Goal: Transaction & Acquisition: Book appointment/travel/reservation

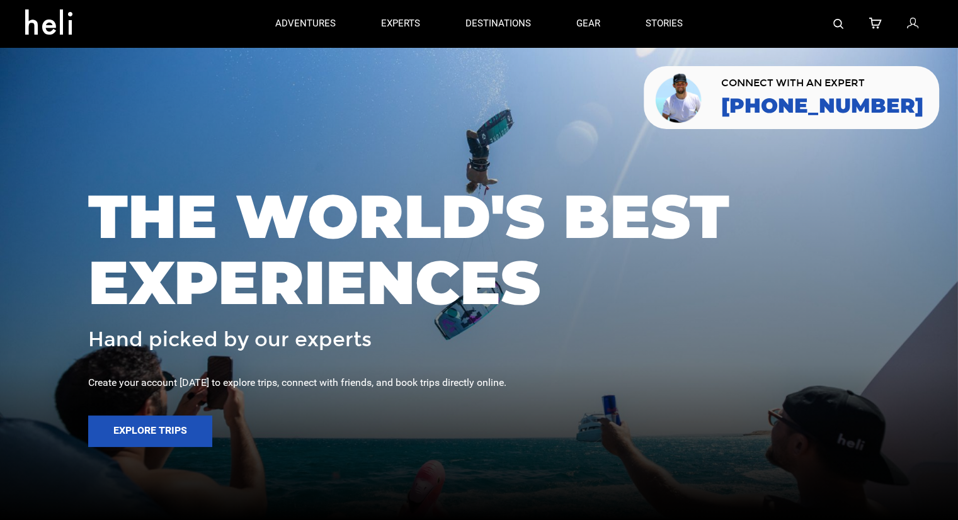
click at [841, 26] on img at bounding box center [838, 24] width 10 height 10
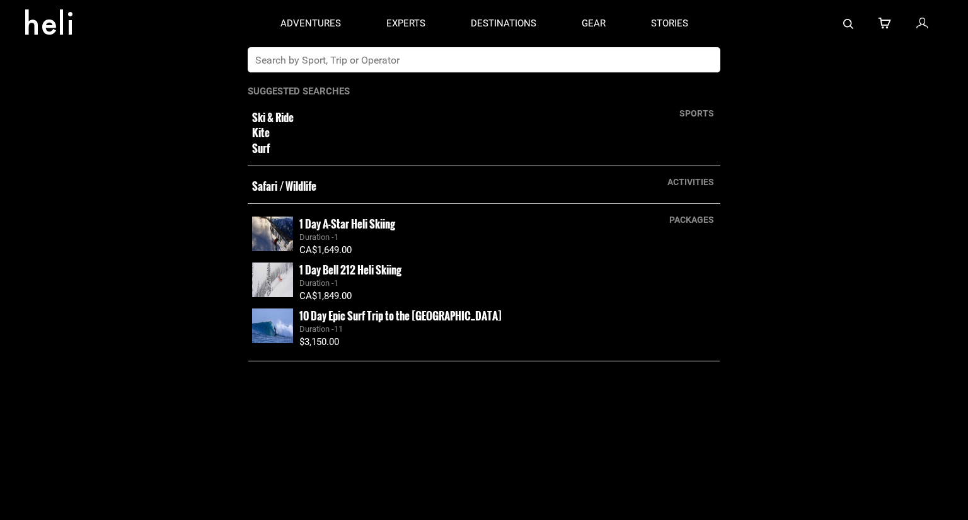
click at [436, 50] on input "text" at bounding box center [471, 59] width 447 height 25
type input "tangiers"
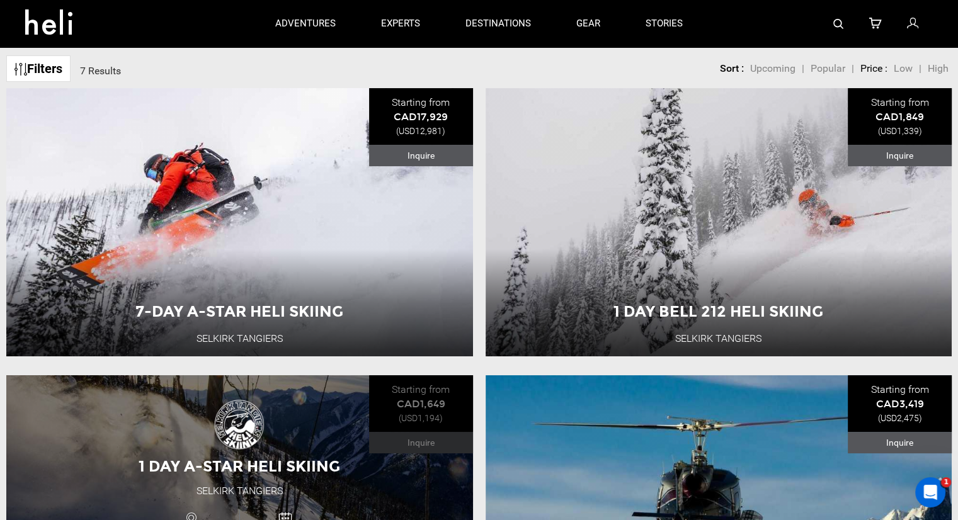
scroll to position [63, 0]
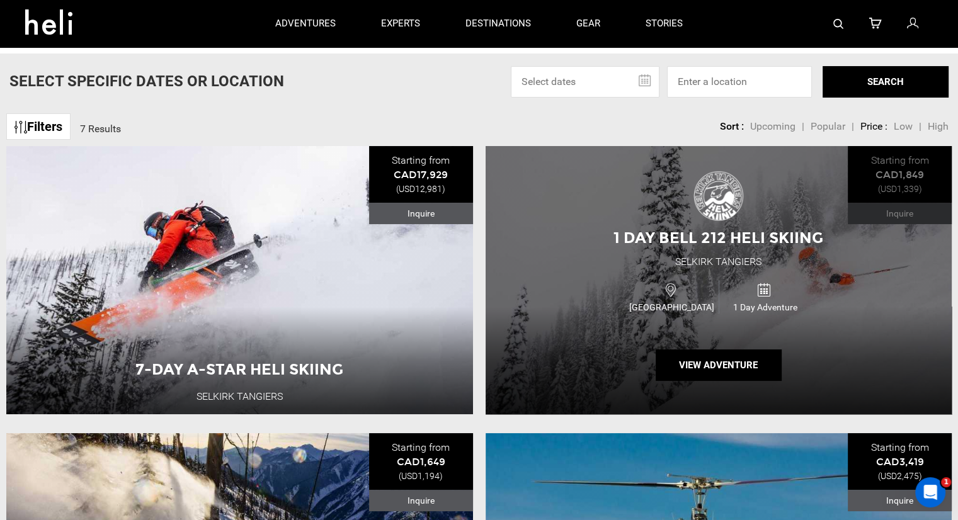
click at [723, 244] on span "1 Day Bell 212 Heli Skiing" at bounding box center [719, 238] width 210 height 18
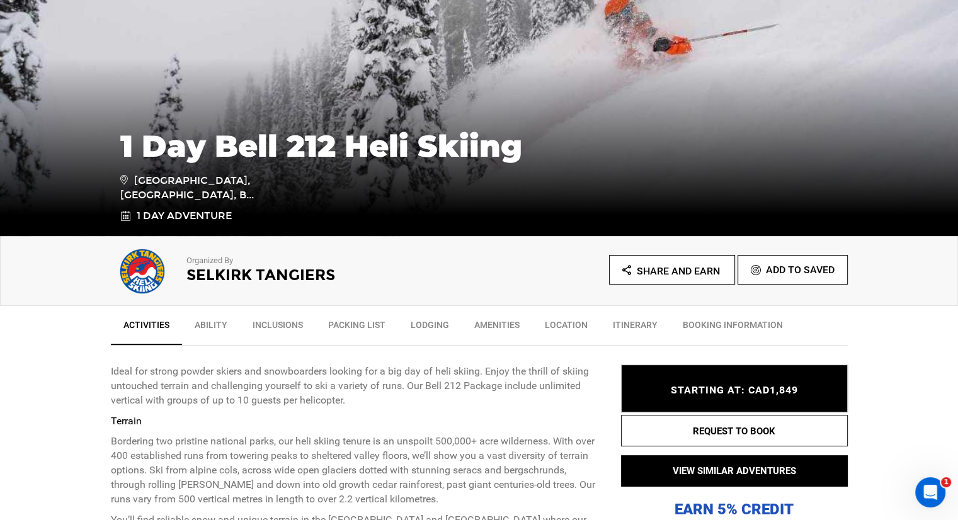
scroll to position [189, 0]
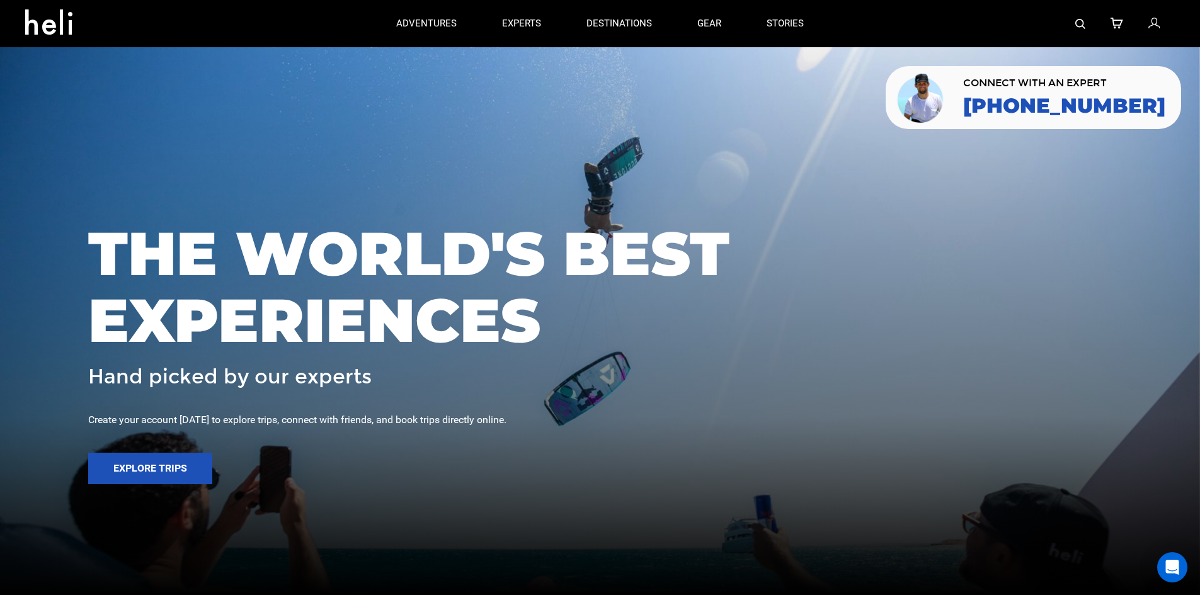
click at [1080, 21] on img at bounding box center [1080, 24] width 10 height 10
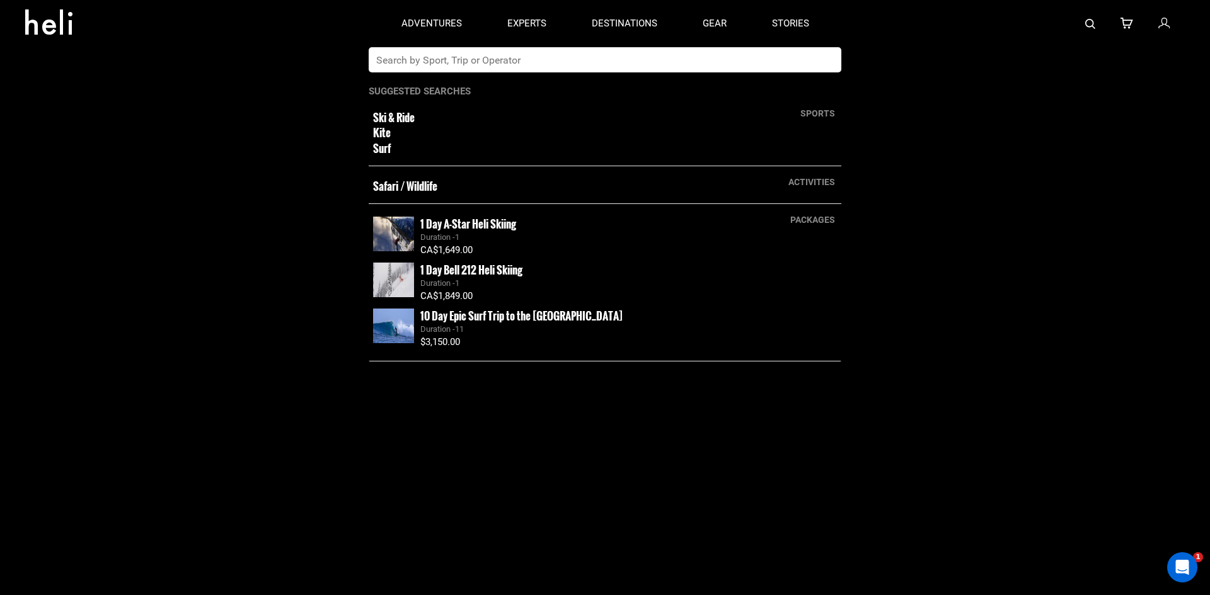
click at [542, 73] on app-search-panel "sports Ski & Ride Kite Surf activities Safari / Wildlife packages 1 Day A-Star …" at bounding box center [605, 321] width 1210 height 548
click at [548, 54] on input "text" at bounding box center [592, 59] width 447 height 25
type input "whistler"
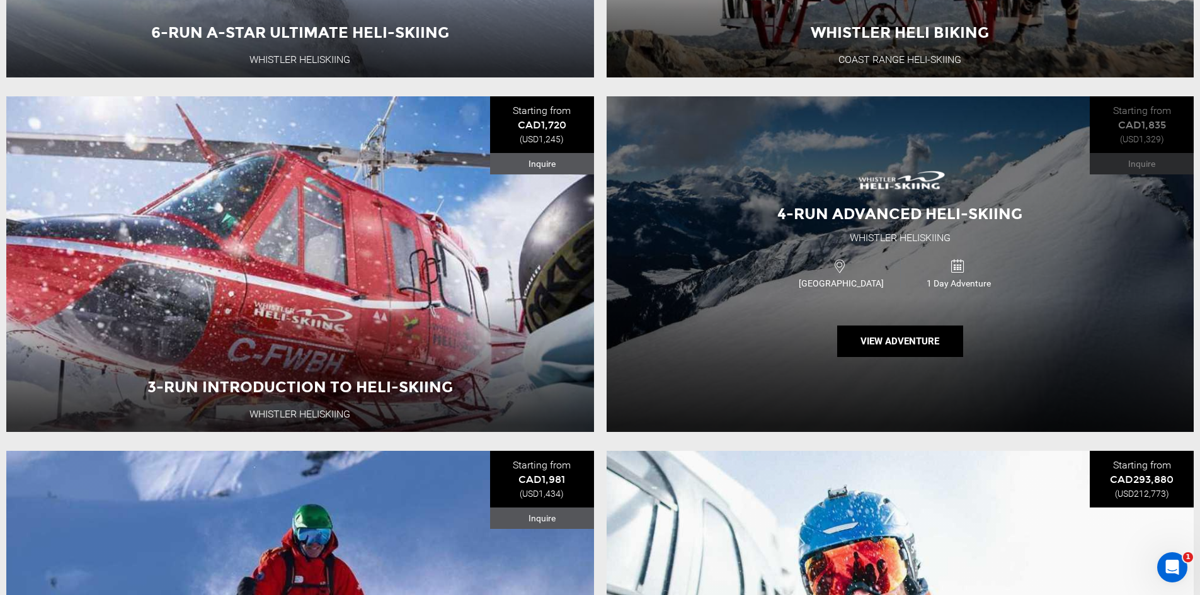
scroll to position [504, 0]
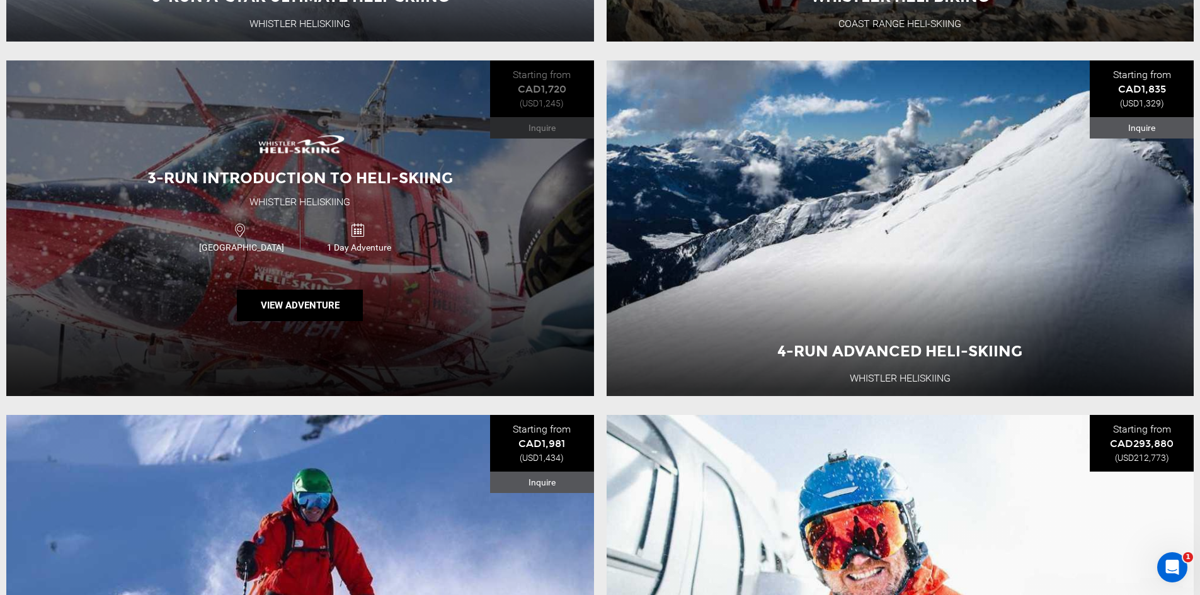
click at [325, 236] on div "1 Day Adventure" at bounding box center [358, 236] width 117 height 33
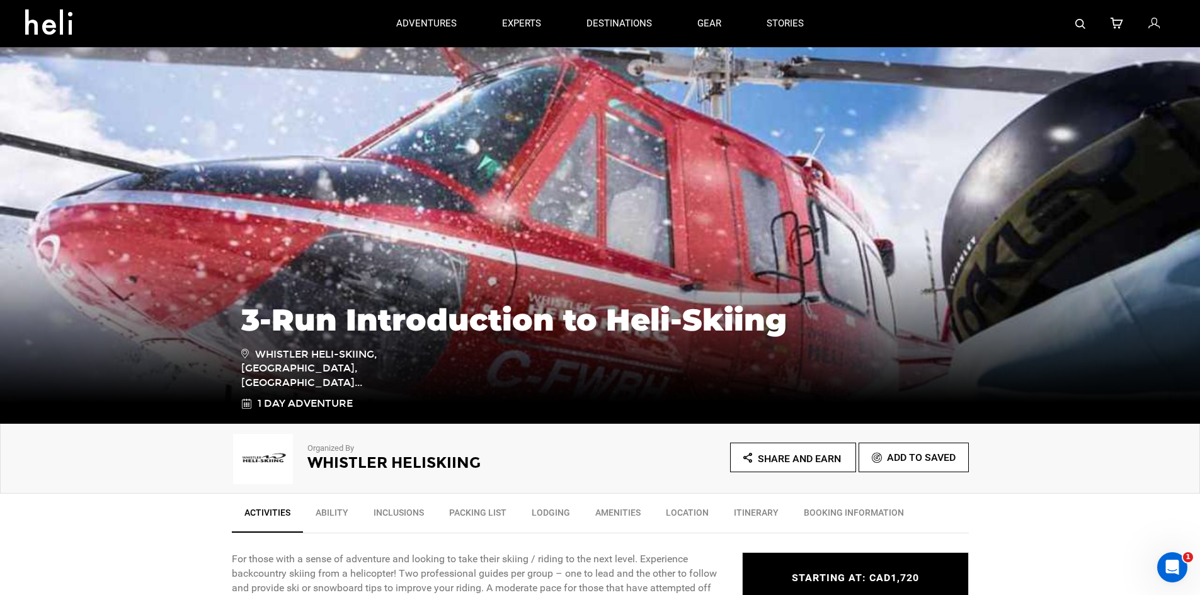
type input "whistler"
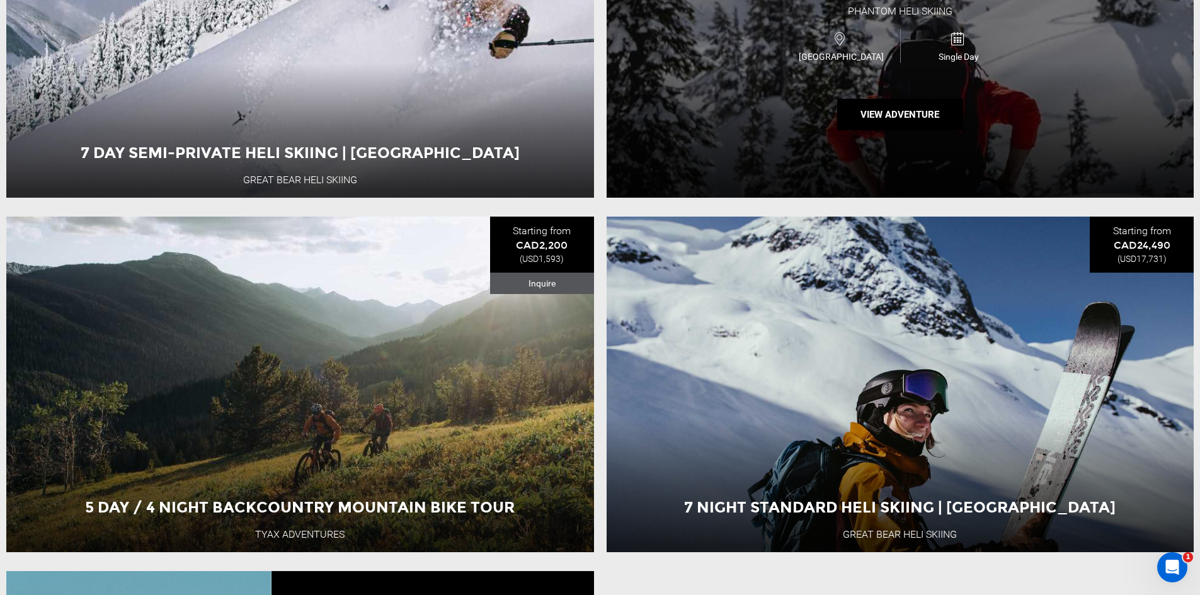
scroll to position [2142, 0]
